Goal: Information Seeking & Learning: Learn about a topic

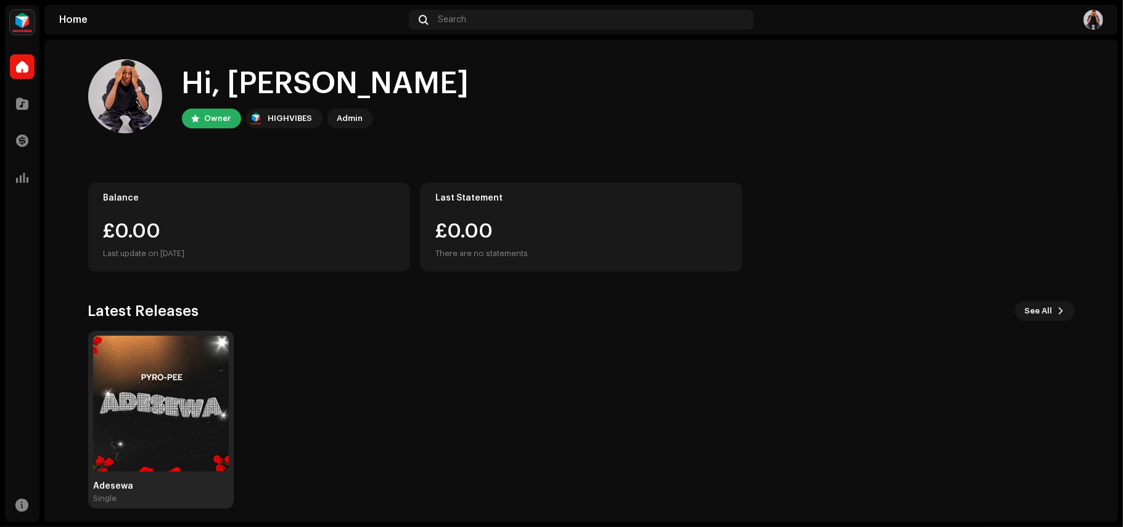
scroll to position [6, 0]
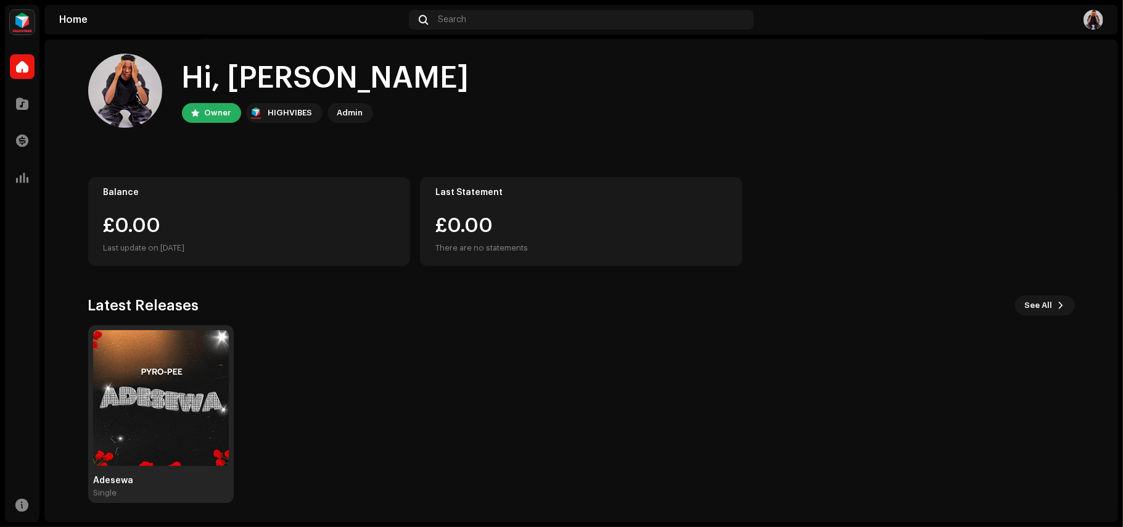
click at [194, 390] on img at bounding box center [161, 398] width 136 height 136
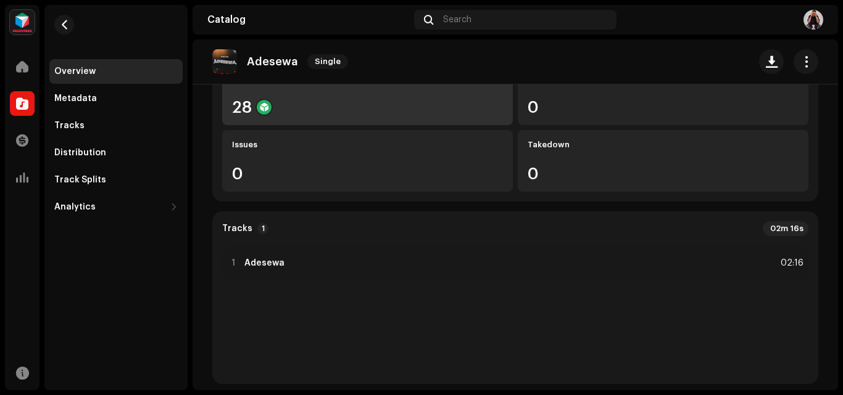
scroll to position [185, 0]
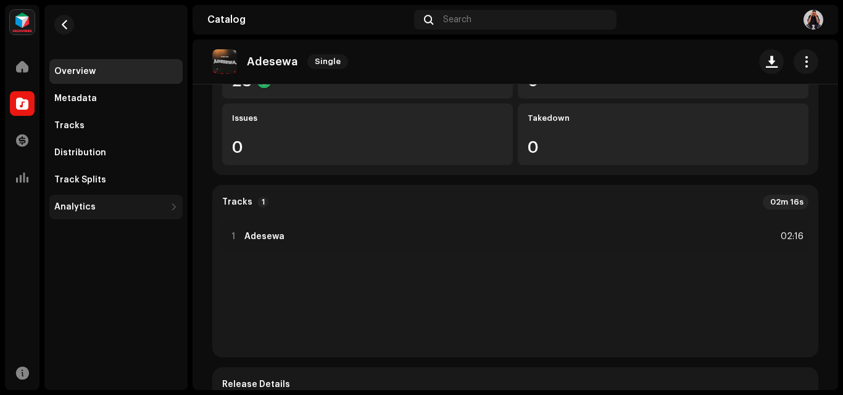
click at [86, 202] on div "Analytics" at bounding box center [74, 207] width 41 height 10
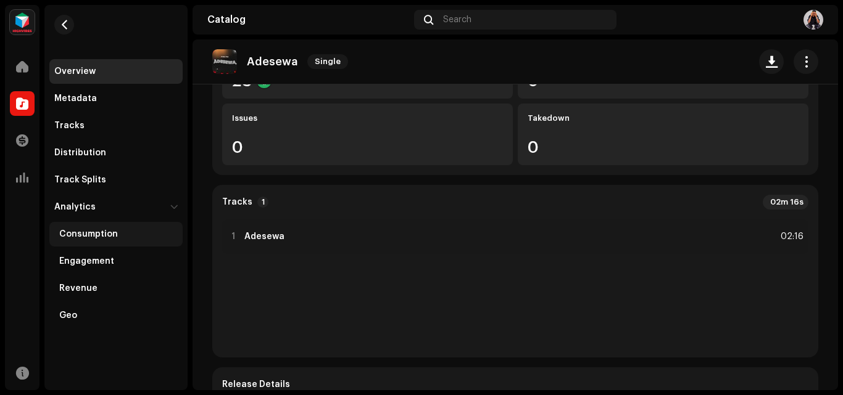
click at [108, 229] on div "Consumption" at bounding box center [115, 234] width 133 height 25
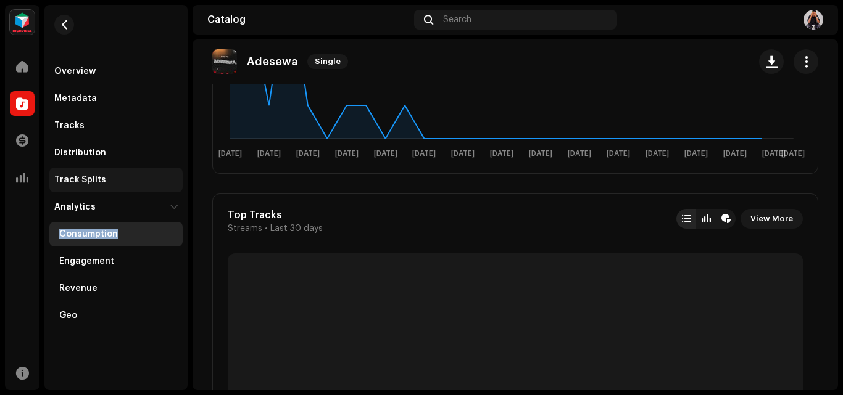
scroll to position [361, 0]
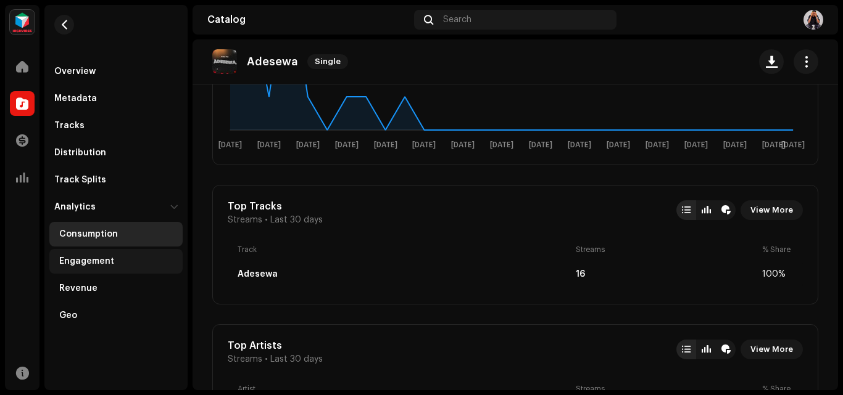
click at [101, 259] on div "Engagement" at bounding box center [86, 262] width 55 height 10
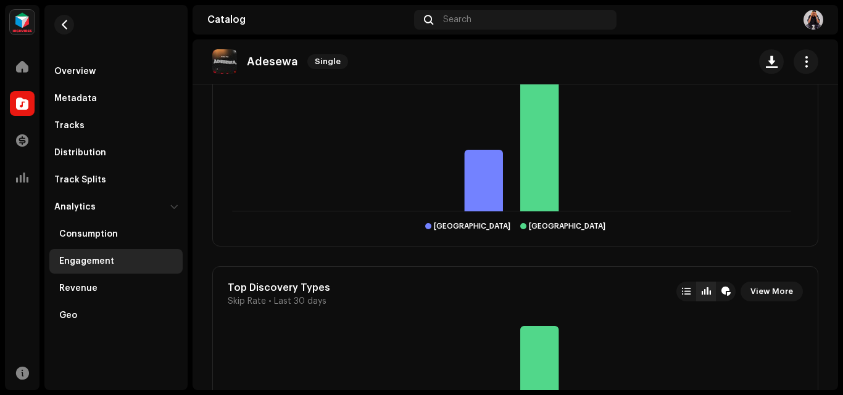
scroll to position [1357, 0]
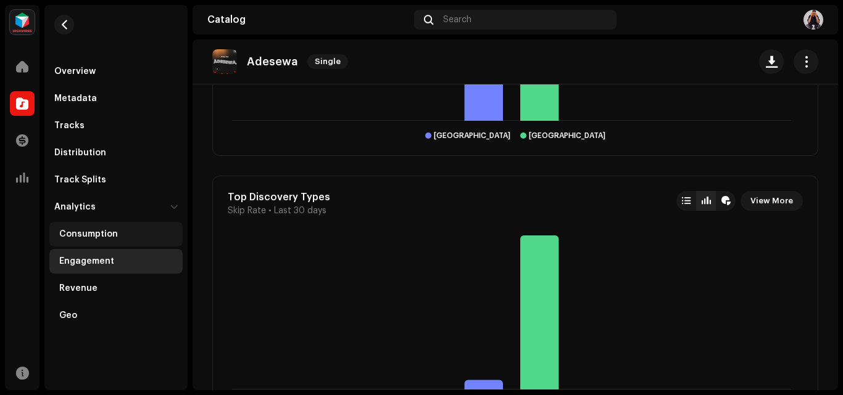
click at [82, 224] on div "Consumption" at bounding box center [115, 234] width 133 height 25
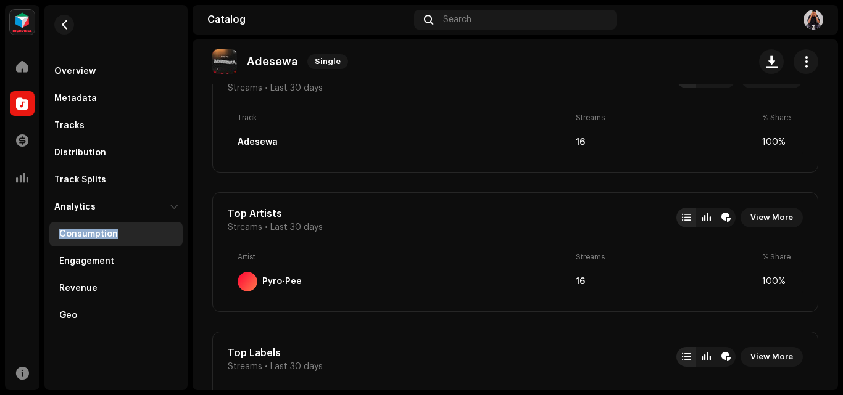
scroll to position [432, 0]
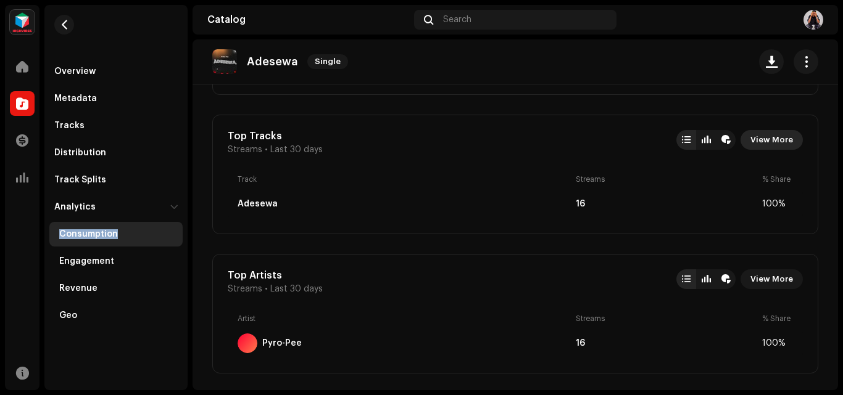
click at [778, 136] on span "View More" at bounding box center [771, 140] width 43 height 25
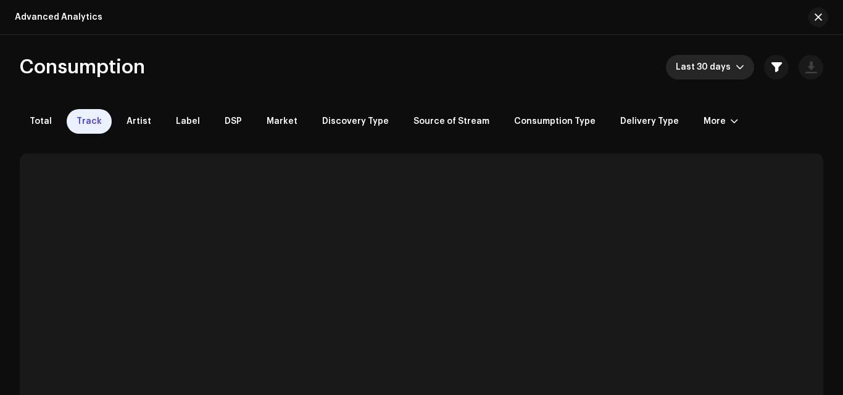
click at [714, 69] on span "Last 30 days" at bounding box center [705, 67] width 60 height 25
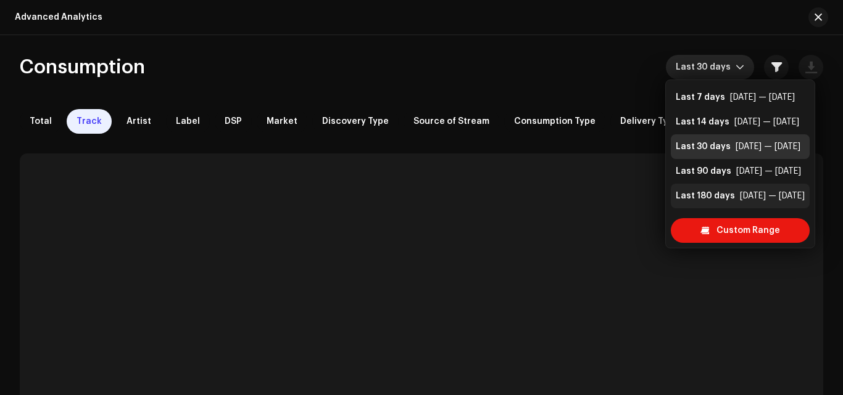
click at [693, 192] on div "Last 180 days" at bounding box center [704, 196] width 59 height 12
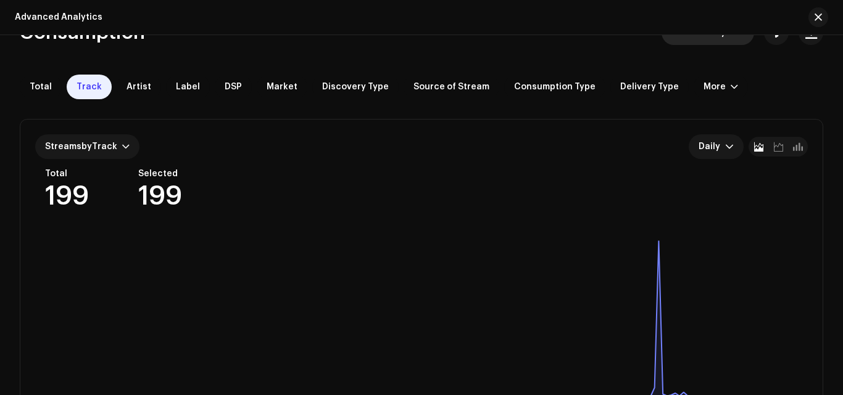
scroll to position [62, 0]
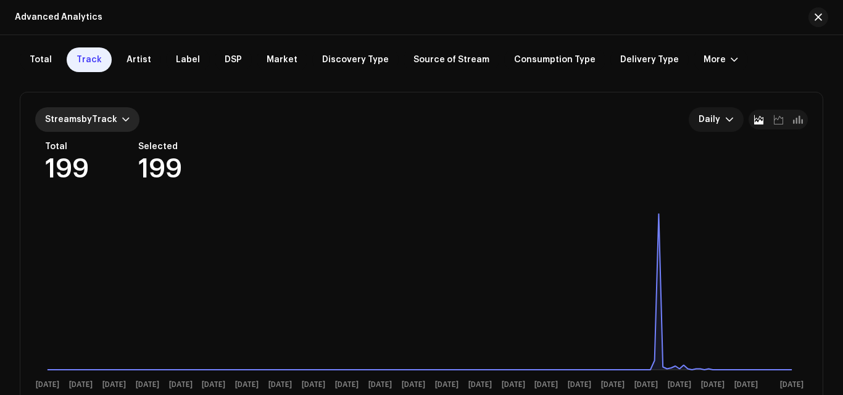
click at [97, 117] on span "Streams by Track" at bounding box center [81, 119] width 72 height 9
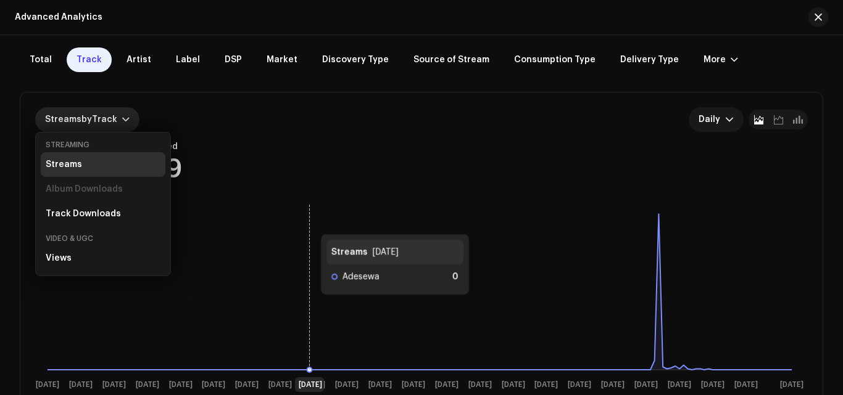
click at [309, 221] on icon "[DATE] Apr [DATE] [DATE] May [DATE] [DATE] Jun [DATE] Jun [DATE] [DATE] [DATE] …" at bounding box center [419, 295] width 769 height 197
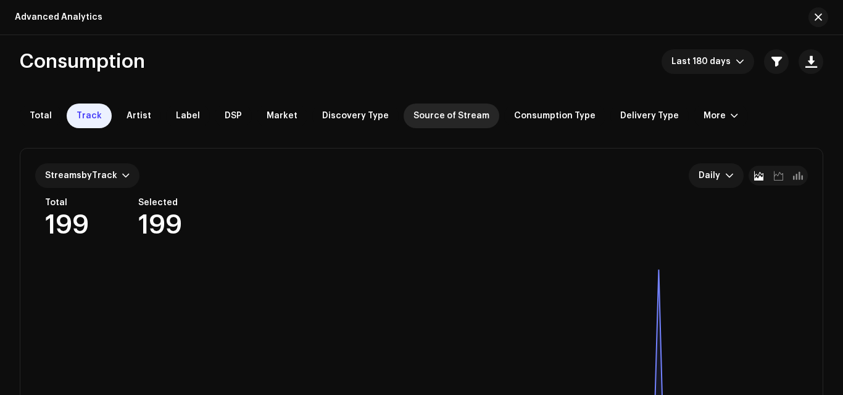
scroll to position [0, 0]
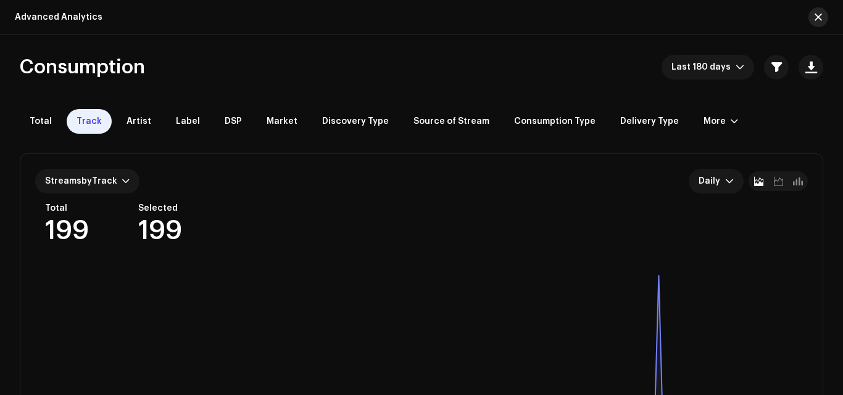
click at [819, 12] on span "button" at bounding box center [817, 17] width 7 height 10
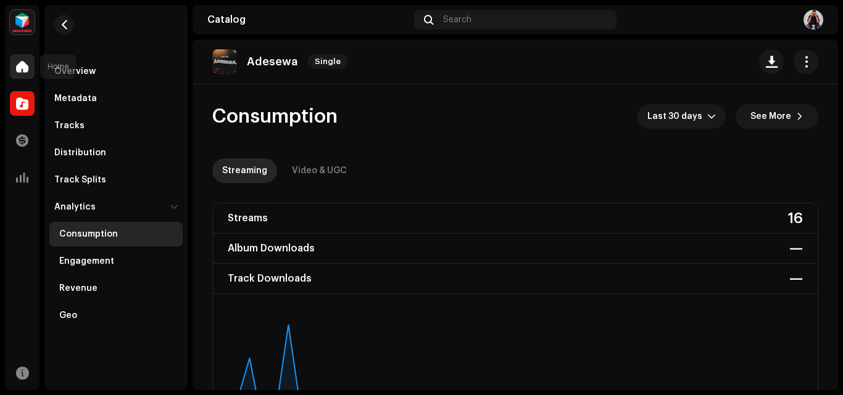
click at [16, 70] on span at bounding box center [22, 67] width 12 height 10
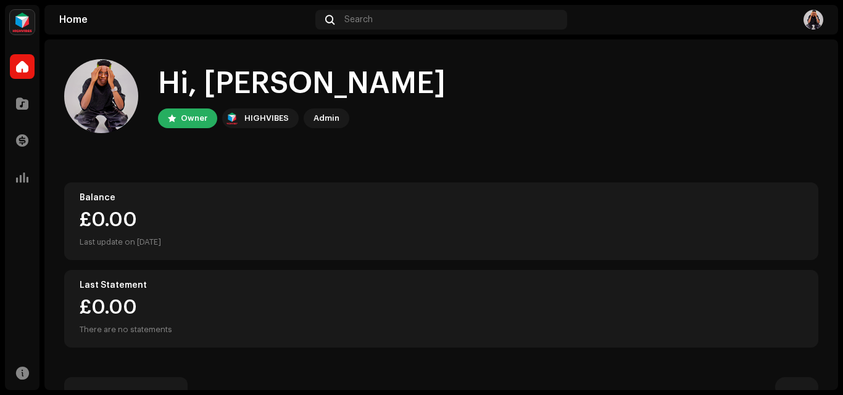
click at [16, 70] on span at bounding box center [22, 67] width 12 height 10
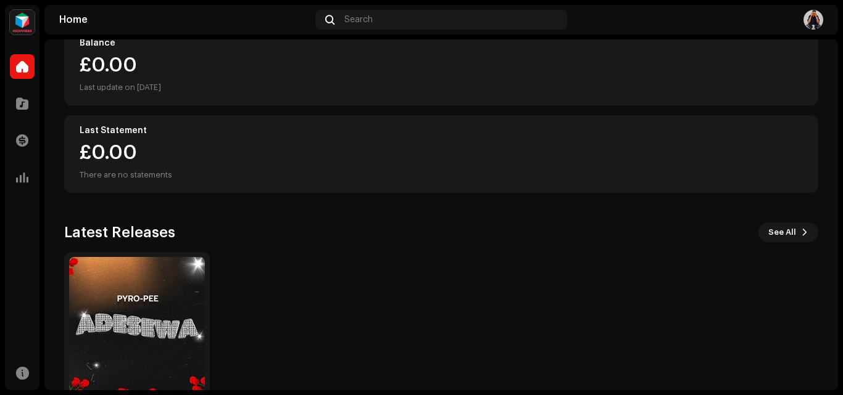
scroll to position [152, 0]
